Goal: Check status

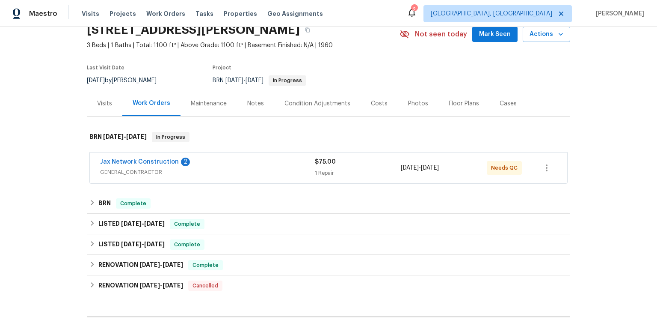
scroll to position [75, 0]
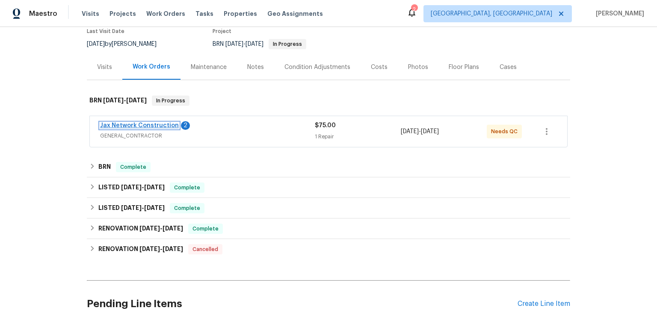
click at [173, 128] on link "Jax Network Construction" at bounding box center [139, 125] width 79 height 6
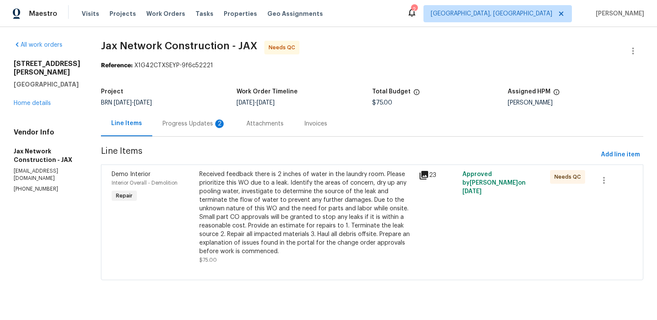
click at [236, 136] on div "Progress Updates 2" at bounding box center [194, 123] width 84 height 25
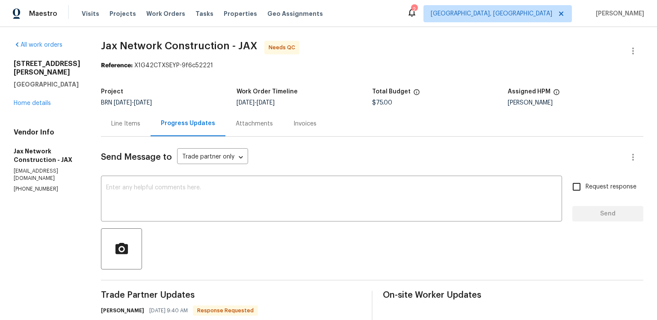
click at [140, 128] on div "Line Items" at bounding box center [125, 123] width 29 height 9
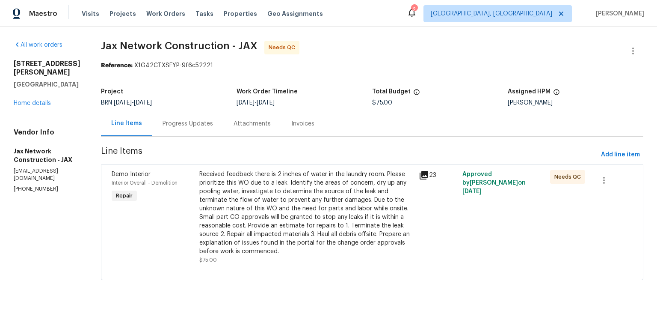
scroll to position [30, 0]
click at [428, 171] on icon at bounding box center [424, 175] width 9 height 9
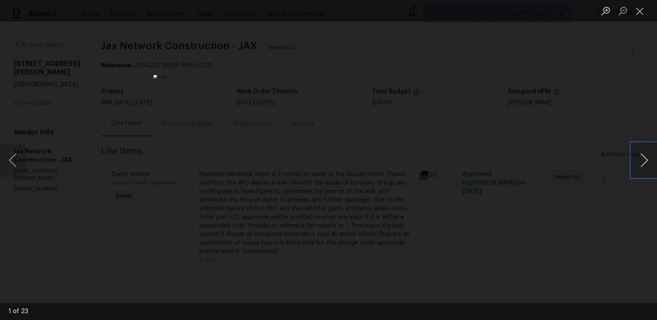
click at [647, 163] on button "Next image" at bounding box center [645, 160] width 26 height 34
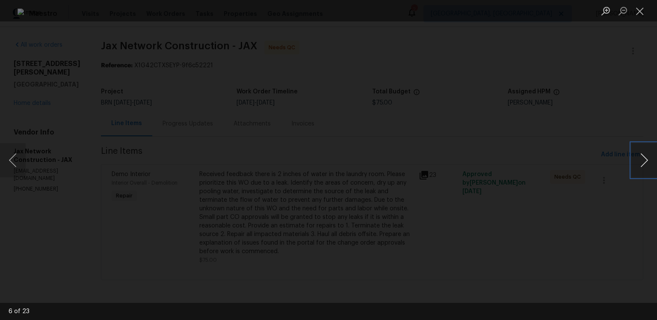
click at [647, 163] on button "Next image" at bounding box center [645, 160] width 26 height 34
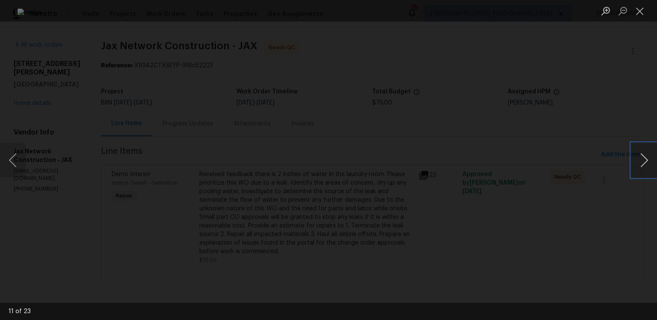
click at [647, 163] on button "Next image" at bounding box center [645, 160] width 26 height 34
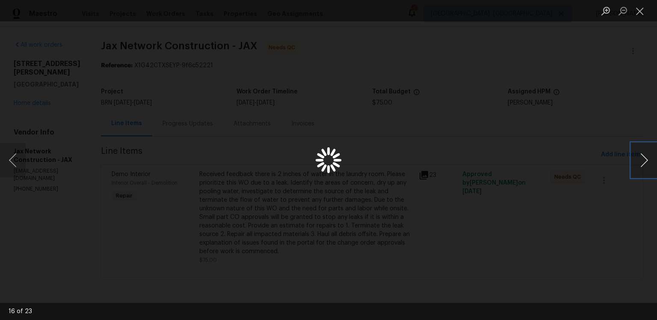
click at [647, 163] on button "Next image" at bounding box center [645, 160] width 26 height 34
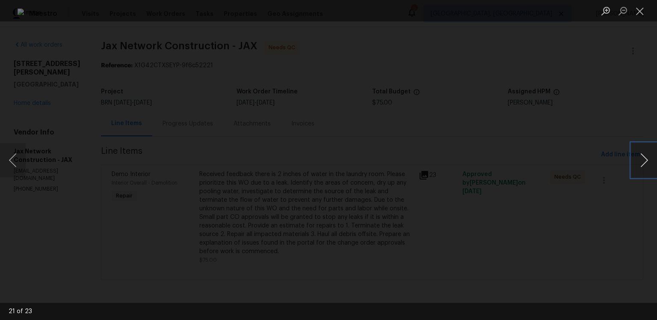
click at [647, 163] on button "Next image" at bounding box center [645, 160] width 26 height 34
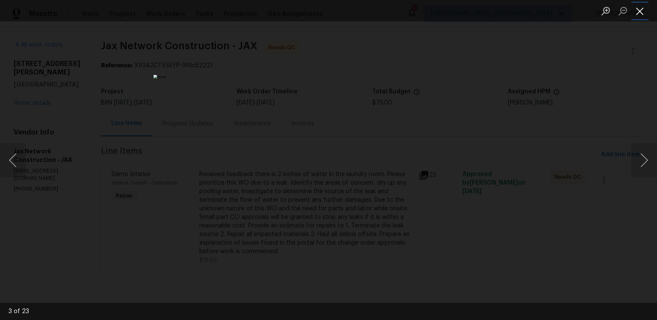
click at [642, 13] on button "Close lightbox" at bounding box center [640, 10] width 17 height 15
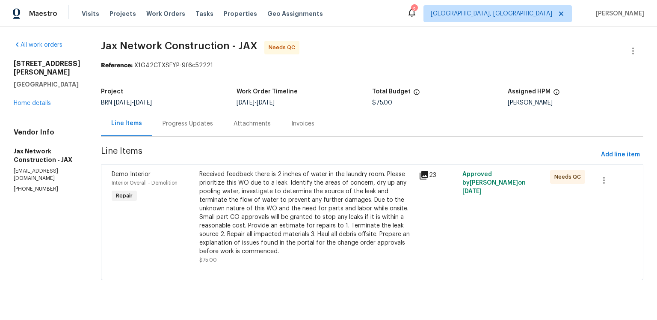
scroll to position [0, 0]
